Goal: Transaction & Acquisition: Download file/media

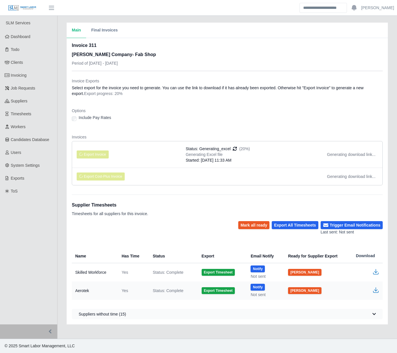
click at [139, 107] on dl "Invoice Exports Select export for the invoice you need to generate. You can use…" at bounding box center [227, 134] width 311 height 112
click at [138, 111] on dt "Options" at bounding box center [227, 111] width 311 height 6
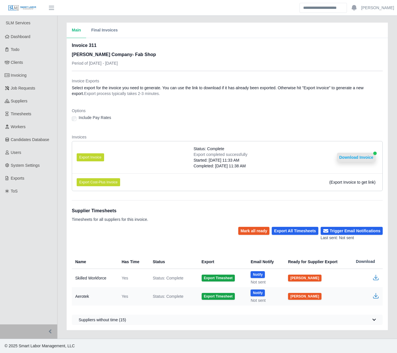
click at [351, 158] on button "Download Invoice" at bounding box center [356, 157] width 39 height 9
